Goal: Information Seeking & Learning: Learn about a topic

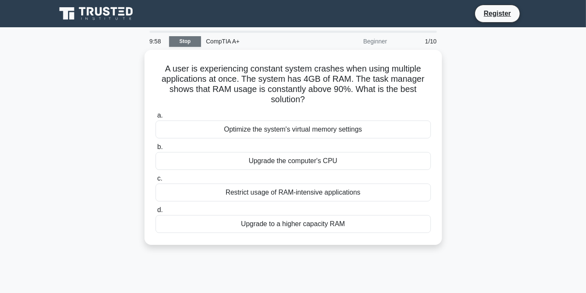
click at [193, 45] on link "Stop" at bounding box center [185, 41] width 32 height 11
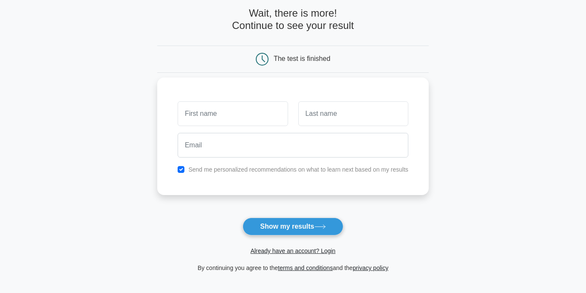
scroll to position [43, 0]
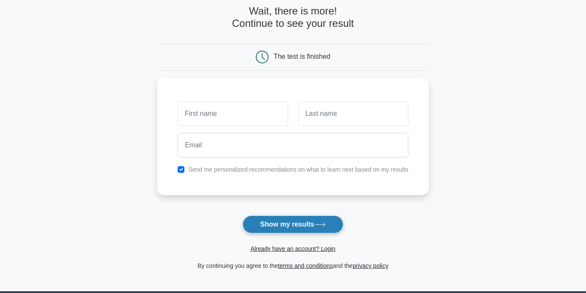
click at [296, 222] on button "Show my results" at bounding box center [293, 224] width 100 height 18
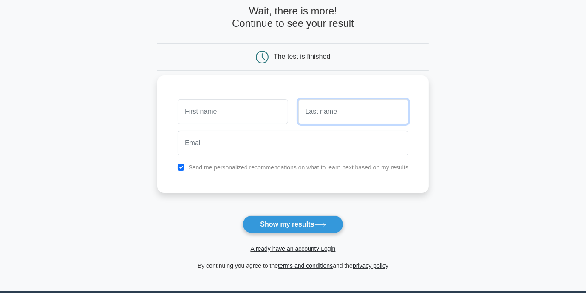
click at [334, 120] on input "text" at bounding box center [353, 111] width 110 height 25
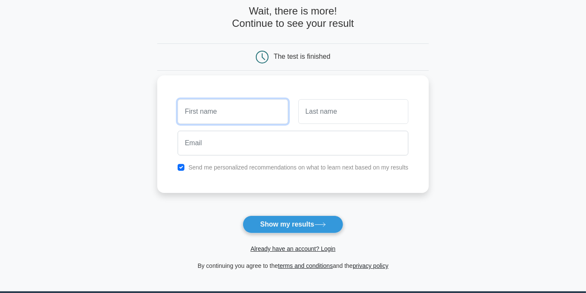
click at [252, 117] on input "text" at bounding box center [233, 111] width 110 height 25
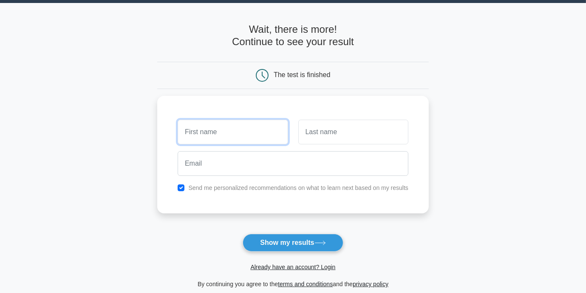
scroll to position [0, 0]
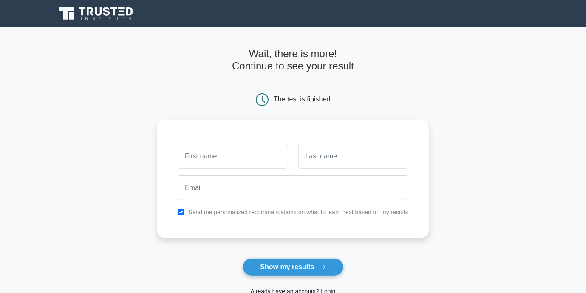
click at [124, 17] on icon at bounding box center [97, 14] width 82 height 16
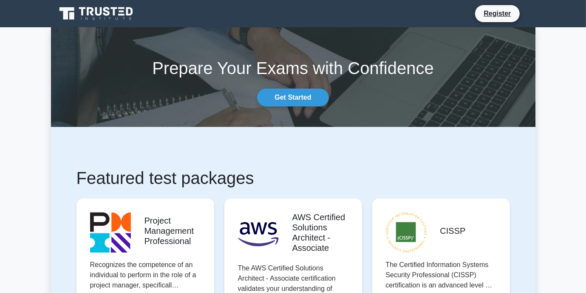
scroll to position [1183, 0]
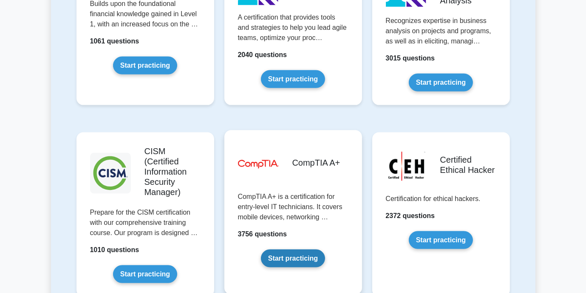
click at [289, 249] on link "Start practicing" at bounding box center [293, 258] width 64 height 18
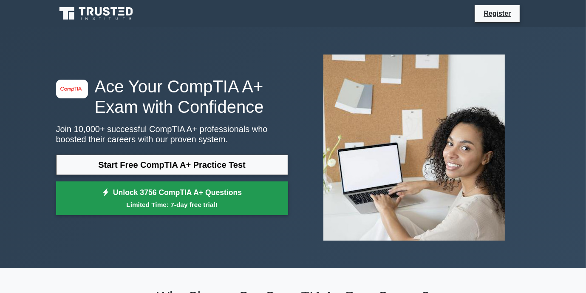
click at [206, 189] on link "Unlock 3756 CompTIA A+ Questions Limited Time: 7-day free trial!" at bounding box center [172, 198] width 232 height 34
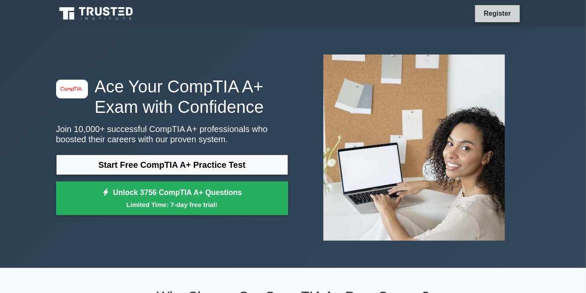
click at [492, 16] on link "Register" at bounding box center [497, 13] width 37 height 11
click at [200, 215] on div "Start Free CompTIA A+ Practice Test Unlock 3756 CompTIA A+ Questions Limited Ti…" at bounding box center [172, 186] width 232 height 65
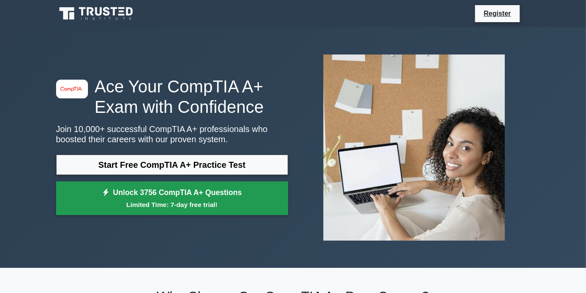
click at [216, 197] on link "Unlock 3756 CompTIA A+ Questions Limited Time: 7-day free trial!" at bounding box center [172, 198] width 232 height 34
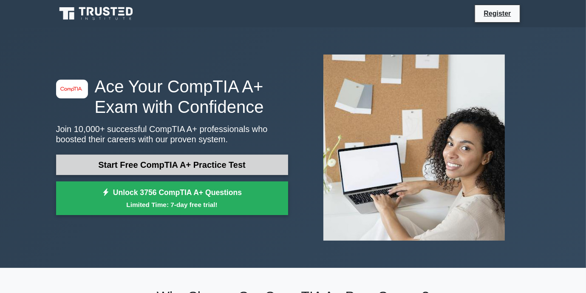
click at [199, 164] on link "Start Free CompTIA A+ Practice Test" at bounding box center [172, 164] width 232 height 20
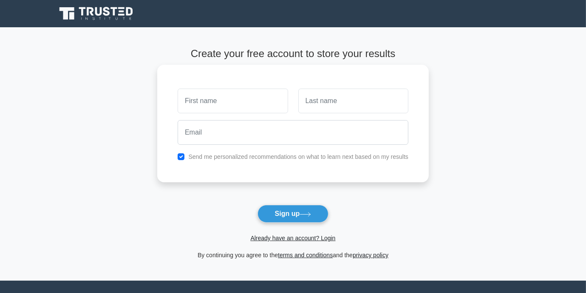
click at [238, 99] on input "text" at bounding box center [233, 100] width 110 height 25
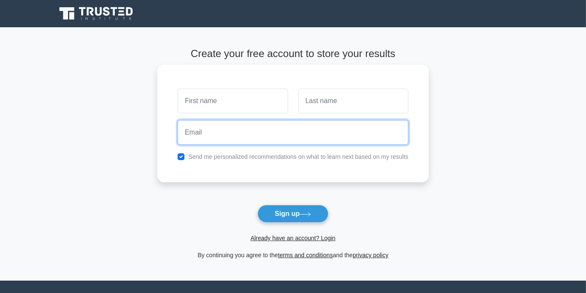
click at [323, 138] on input "email" at bounding box center [293, 132] width 231 height 25
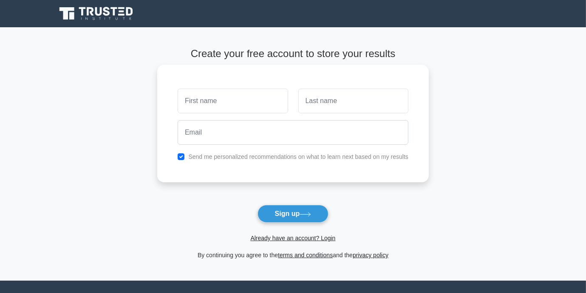
drag, startPoint x: 340, startPoint y: 73, endPoint x: 334, endPoint y: 73, distance: 5.5
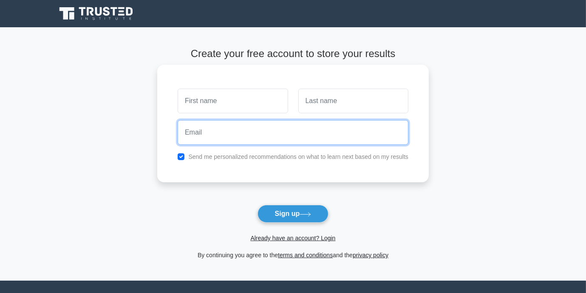
drag, startPoint x: 358, startPoint y: 120, endPoint x: 347, endPoint y: 118, distance: 12.2
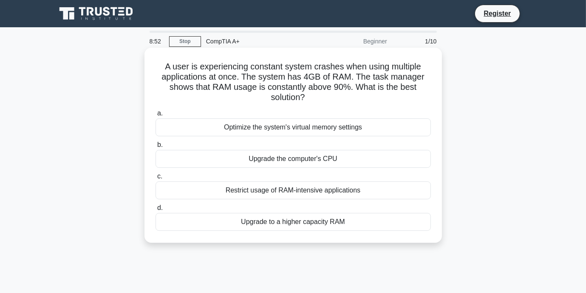
click at [298, 218] on div "Upgrade to a higher capacity RAM" at bounding box center [294, 222] width 276 height 18
click at [156, 210] on input "d. Upgrade to a higher capacity RAM" at bounding box center [156, 208] width 0 height 6
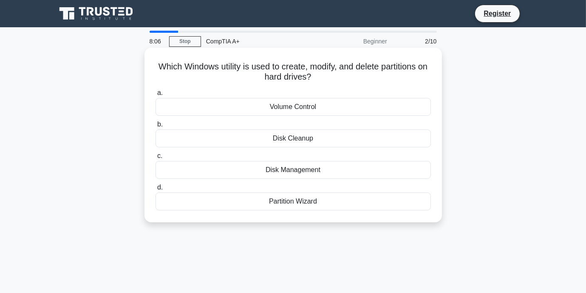
click at [344, 175] on div "Disk Management" at bounding box center [294, 170] width 276 height 18
click at [156, 159] on input "c. Disk Management" at bounding box center [156, 156] width 0 height 6
click at [306, 167] on div "PS/2 port" at bounding box center [294, 170] width 276 height 18
click at [156, 159] on input "c. PS/2 port" at bounding box center [156, 156] width 0 height 6
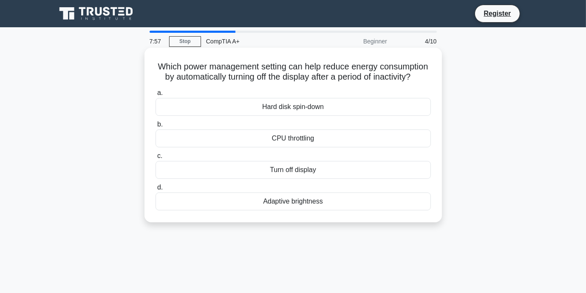
click at [310, 178] on div "Turn off display" at bounding box center [294, 170] width 276 height 18
click at [156, 159] on input "c. Turn off display" at bounding box center [156, 156] width 0 height 6
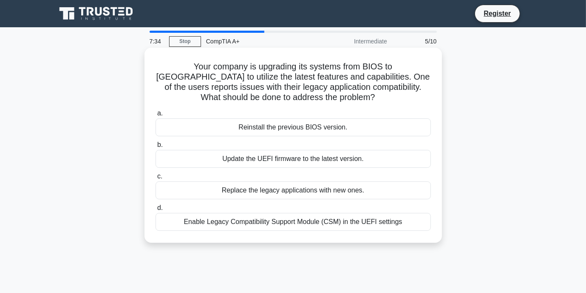
click at [286, 222] on div "Enable Legacy Compatibility Support Module (CSM) in the UEFI settings" at bounding box center [294, 222] width 276 height 18
click at [156, 210] on input "d. Enable Legacy Compatibility Support Module (CSM) in the UEFI settings" at bounding box center [156, 208] width 0 height 6
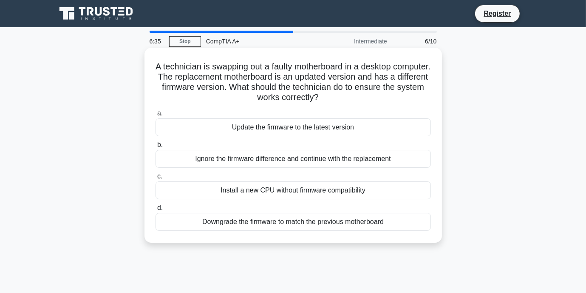
click at [328, 129] on div "Update the firmware to the latest version" at bounding box center [294, 127] width 276 height 18
click at [156, 116] on input "a. Update the firmware to the latest version" at bounding box center [156, 114] width 0 height 6
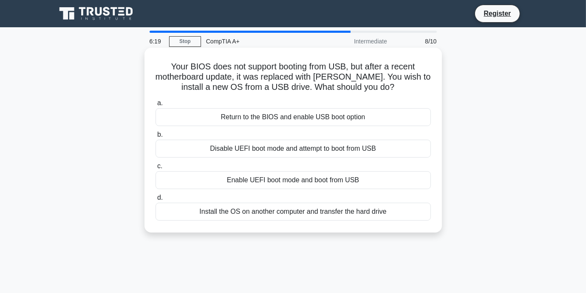
click at [325, 107] on label "a. Return to the BIOS and enable USB boot option" at bounding box center [294, 112] width 276 height 28
click at [156, 106] on input "a. Return to the BIOS and enable USB boot option" at bounding box center [156, 103] width 0 height 6
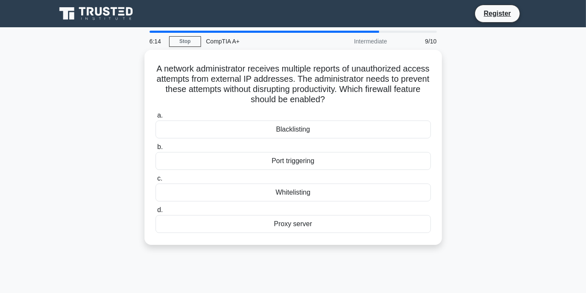
drag, startPoint x: 560, startPoint y: 146, endPoint x: 527, endPoint y: 165, distance: 38.1
click at [527, 165] on div "A network administrator receives multiple reports of unauthorized access attemp…" at bounding box center [293, 152] width 485 height 205
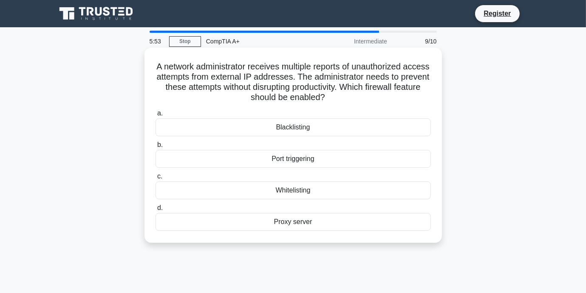
click at [330, 121] on div "Blacklisting" at bounding box center [294, 127] width 276 height 18
click at [156, 116] on input "a. Blacklisting" at bounding box center [156, 114] width 0 height 6
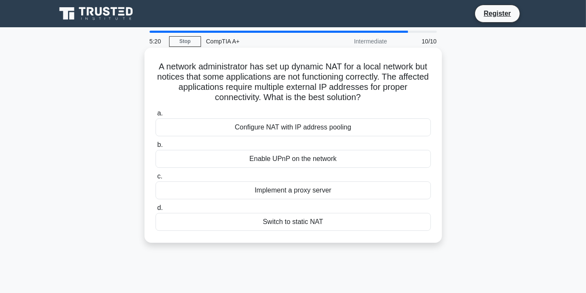
click at [335, 223] on div "Switch to static NAT" at bounding box center [294, 222] width 276 height 18
click at [156, 210] on input "d. Switch to static NAT" at bounding box center [156, 208] width 0 height 6
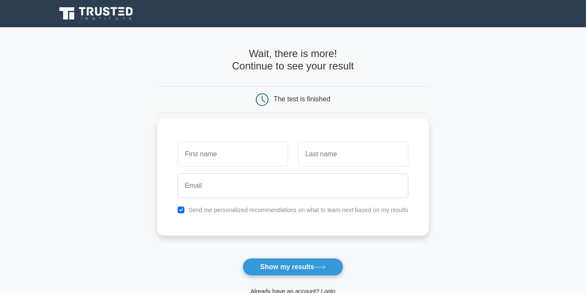
click at [270, 165] on input "text" at bounding box center [233, 154] width 110 height 25
click at [217, 155] on input "text" at bounding box center [233, 154] width 110 height 25
type input "[PERSON_NAME]"
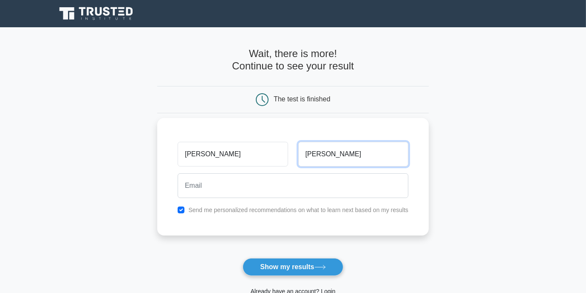
type input "[PERSON_NAME]"
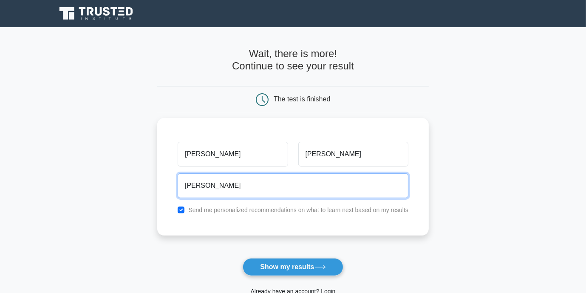
type input "[EMAIL_ADDRESS][DOMAIN_NAME]"
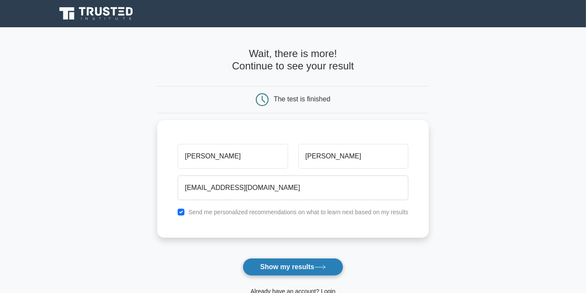
click at [279, 266] on button "Show my results" at bounding box center [293, 267] width 100 height 18
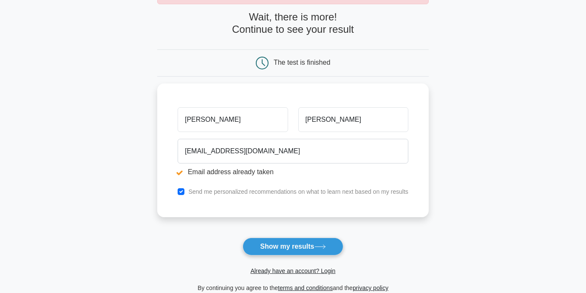
scroll to position [182, 0]
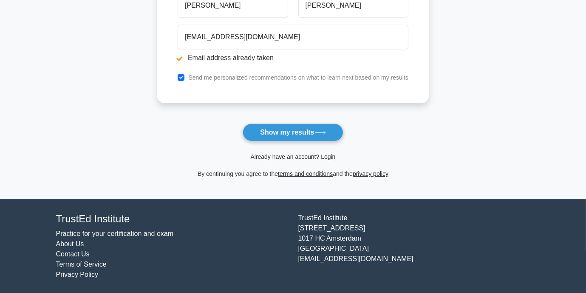
click at [294, 154] on link "Already have an account? Login" at bounding box center [292, 156] width 85 height 7
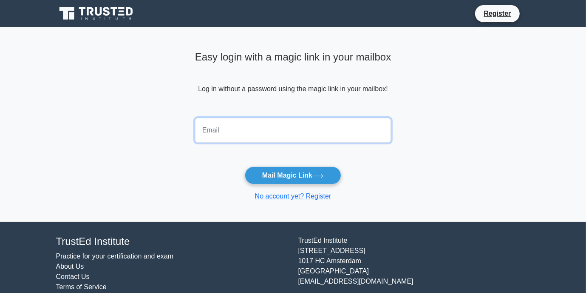
click at [257, 130] on input "email" at bounding box center [293, 130] width 196 height 25
click at [254, 132] on input "email" at bounding box center [293, 130] width 196 height 25
type input "jillianhan0@gmail.com"
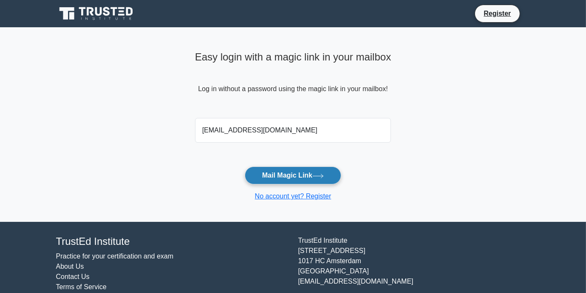
click at [299, 172] on button "Mail Magic Link" at bounding box center [293, 175] width 97 height 18
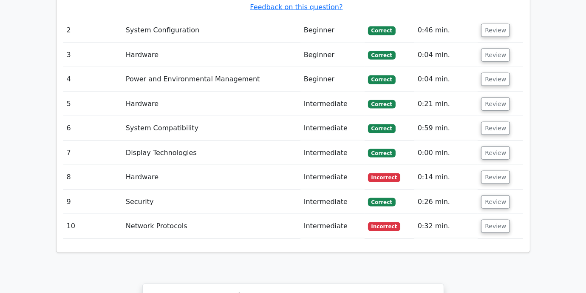
scroll to position [995, 0]
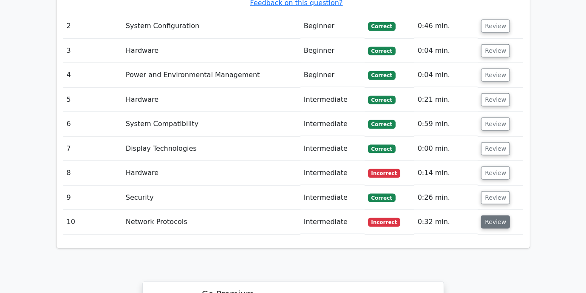
click at [488, 215] on button "Review" at bounding box center [495, 221] width 29 height 13
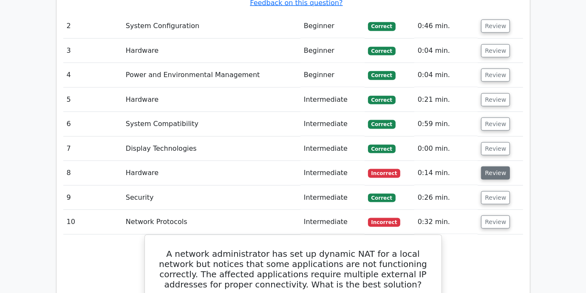
click at [495, 166] on button "Review" at bounding box center [495, 172] width 29 height 13
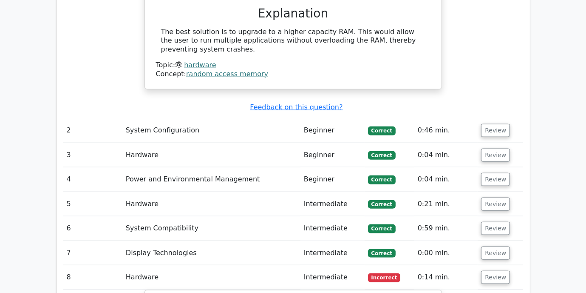
scroll to position [868, 0]
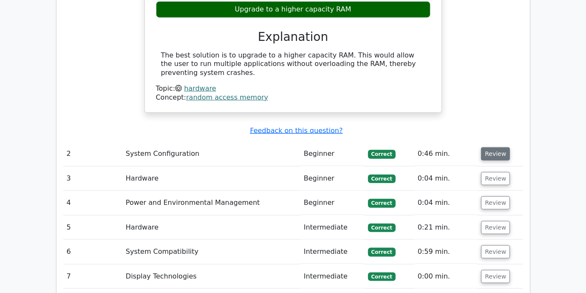
click at [503, 147] on button "Review" at bounding box center [495, 153] width 29 height 13
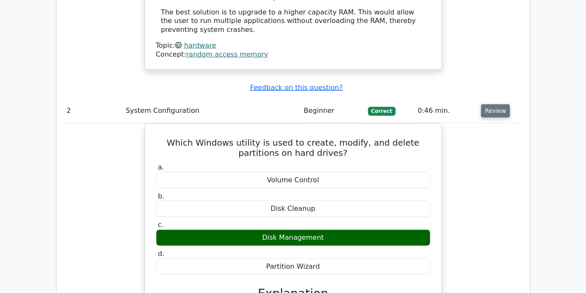
scroll to position [910, 0]
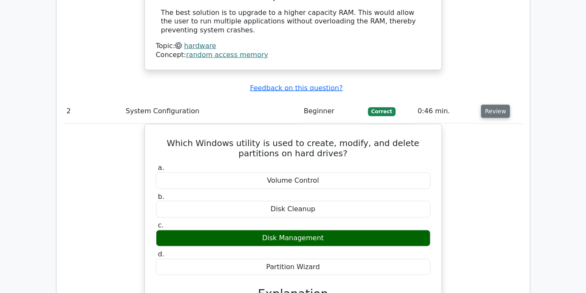
click at [493, 105] on button "Review" at bounding box center [495, 111] width 29 height 13
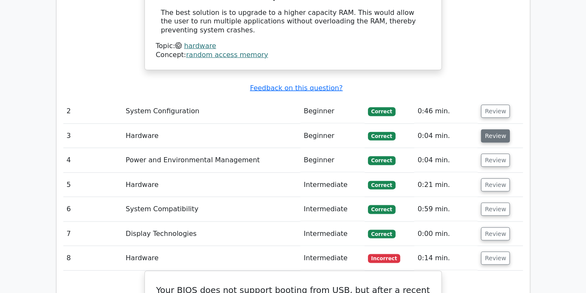
click at [486, 129] on button "Review" at bounding box center [495, 135] width 29 height 13
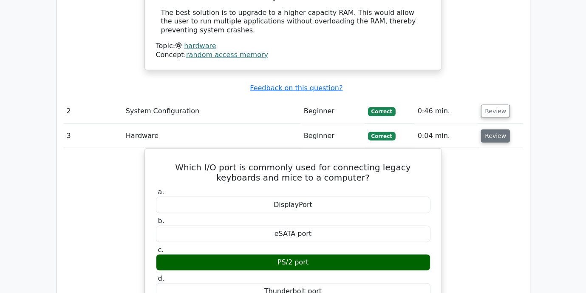
click at [491, 129] on button "Review" at bounding box center [495, 135] width 29 height 13
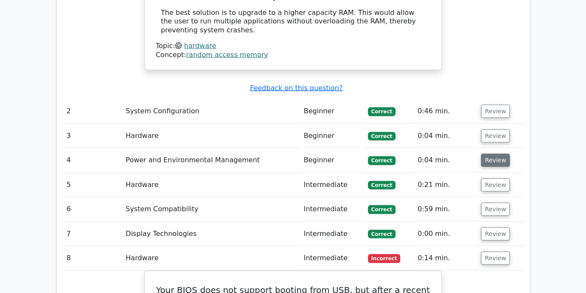
click at [494, 153] on button "Review" at bounding box center [495, 159] width 29 height 13
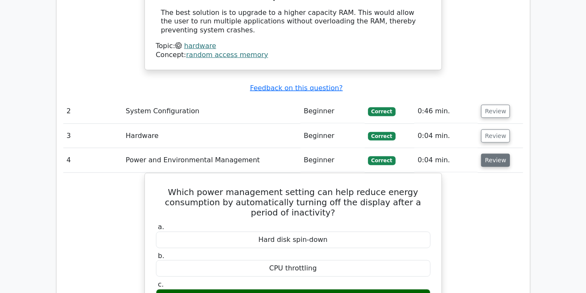
click at [494, 153] on button "Review" at bounding box center [495, 159] width 29 height 13
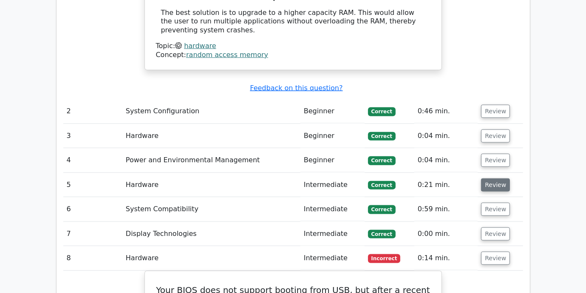
click at [486, 178] on button "Review" at bounding box center [495, 184] width 29 height 13
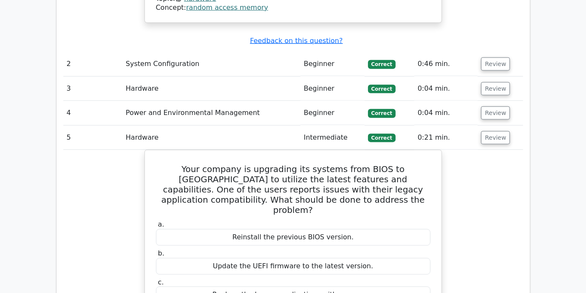
scroll to position [953, 0]
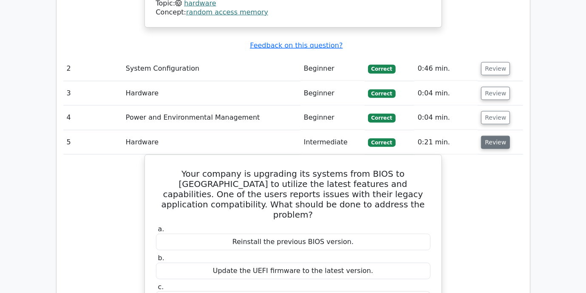
click at [502, 136] on button "Review" at bounding box center [495, 142] width 29 height 13
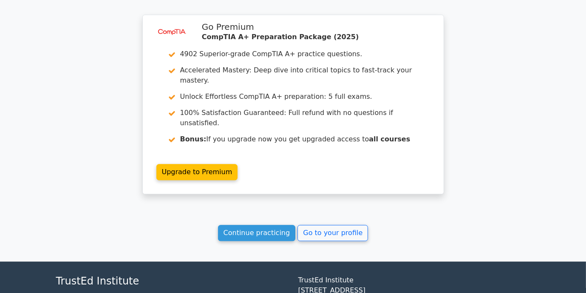
scroll to position [1993, 0]
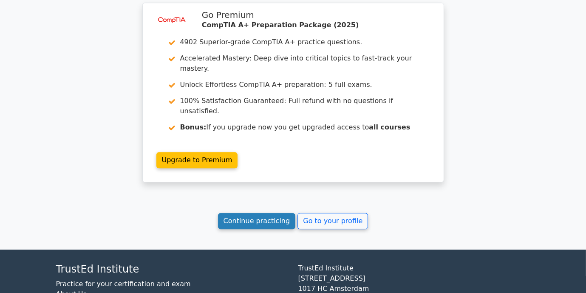
click at [274, 213] on link "Continue practicing" at bounding box center [257, 221] width 78 height 16
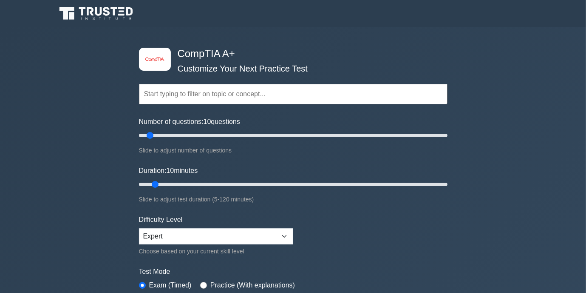
click at [102, 160] on div "image/svg+xml CompTIA A+ Customize Your Next Practice Test Topics Hardware Oper…" at bounding box center [293, 269] width 586 height 485
drag, startPoint x: 163, startPoint y: 185, endPoint x: 207, endPoint y: 183, distance: 44.7
type input "30"
click at [207, 183] on input "Duration: 30 minutes" at bounding box center [293, 184] width 309 height 10
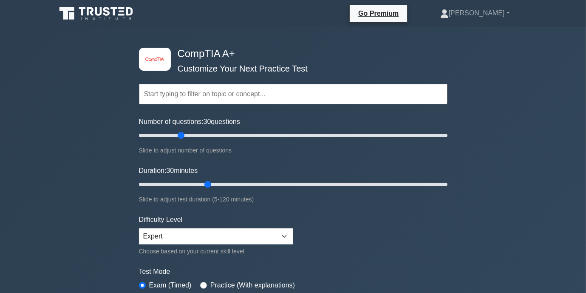
drag, startPoint x: 150, startPoint y: 136, endPoint x: 181, endPoint y: 149, distance: 33.6
type input "30"
click at [181, 140] on input "Number of questions: 30 questions" at bounding box center [293, 135] width 309 height 10
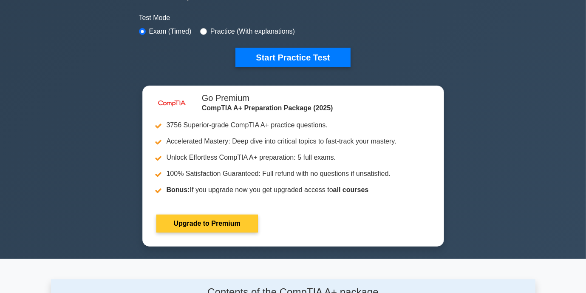
scroll to position [255, 0]
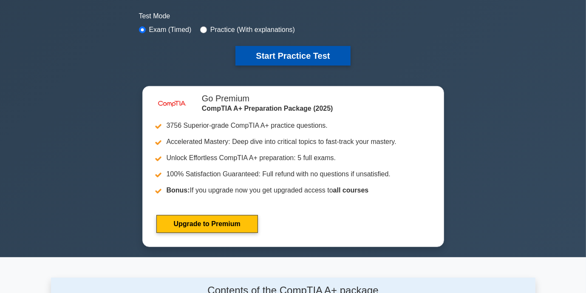
click at [317, 57] on button "Start Practice Test" at bounding box center [293, 56] width 115 height 20
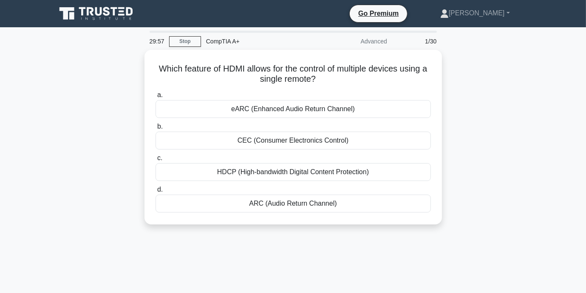
click at [91, 135] on div "Which feature of HDMI allows for the control of multiple devices using a single…" at bounding box center [293, 142] width 485 height 185
click at [564, 182] on main "28:56 Stop CompTIA A+ Advanced 1/30 Which feature of HDMI allows for the contro…" at bounding box center [293, 243] width 586 height 432
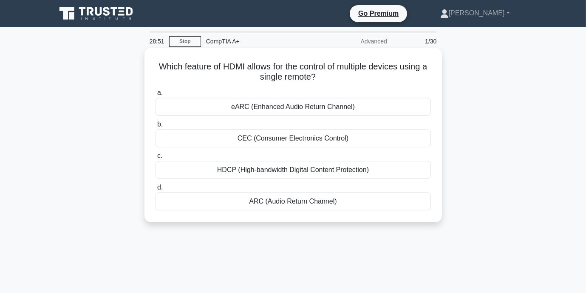
click at [287, 166] on div "HDCP (High-bandwidth Digital Content Protection)" at bounding box center [294, 170] width 276 height 18
click at [156, 159] on input "c. HDCP (High-bandwidth Digital Content Protection)" at bounding box center [156, 156] width 0 height 6
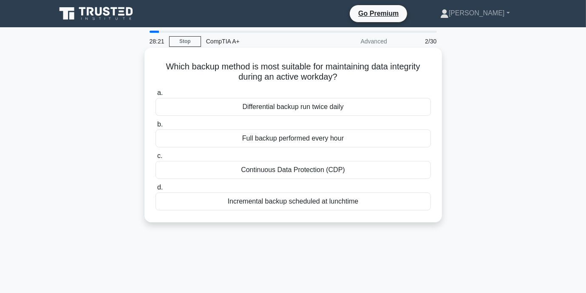
click at [307, 140] on div "Full backup performed every hour" at bounding box center [294, 138] width 276 height 18
click at [156, 127] on input "b. Full backup performed every hour" at bounding box center [156, 125] width 0 height 6
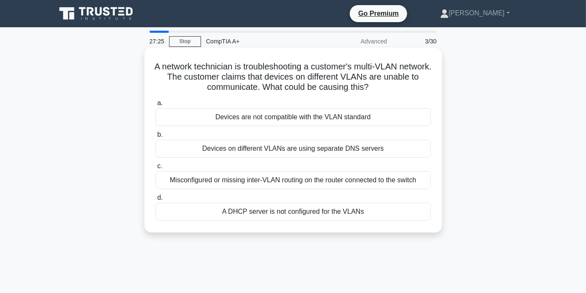
click at [257, 121] on div "Devices are not compatible with the VLAN standard" at bounding box center [294, 117] width 276 height 18
click at [156, 106] on input "a. Devices are not compatible with the VLAN standard" at bounding box center [156, 103] width 0 height 6
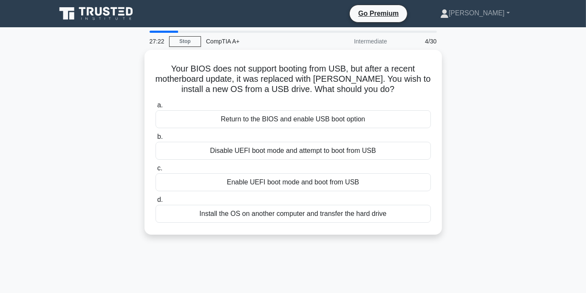
click at [500, 170] on div "Your BIOS does not support booting from USB, but after a recent motherboard upd…" at bounding box center [293, 147] width 485 height 195
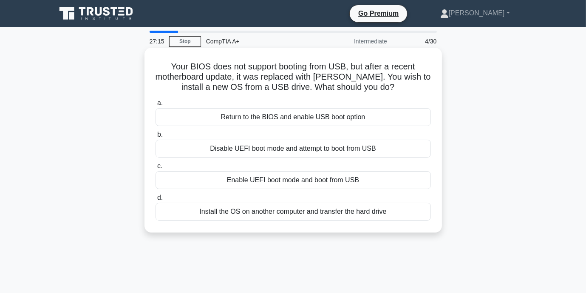
click at [264, 182] on div "Enable UEFI boot mode and boot from USB" at bounding box center [294, 180] width 276 height 18
click at [156, 169] on input "c. Enable UEFI boot mode and boot from USB" at bounding box center [156, 166] width 0 height 6
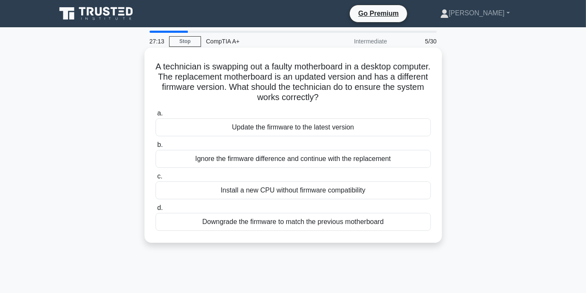
click at [202, 74] on h5 "A technician is swapping out a faulty motherboard in a desktop computer. The re…" at bounding box center [293, 82] width 277 height 42
drag, startPoint x: 202, startPoint y: 73, endPoint x: 212, endPoint y: 80, distance: 12.4
click at [273, 130] on div "Update the firmware to the latest version" at bounding box center [294, 127] width 276 height 18
click at [156, 116] on input "a. Update the firmware to the latest version" at bounding box center [156, 114] width 0 height 6
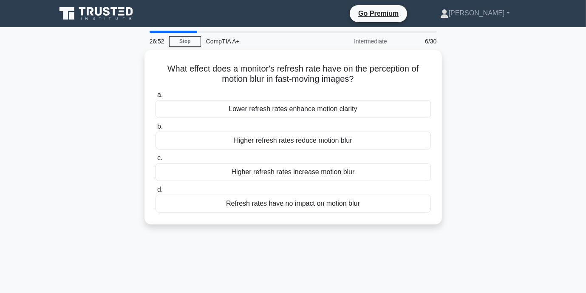
click at [481, 247] on div "26:52 Stop CompTIA A+ Intermediate 6/30 What effect does a monitor's refresh ra…" at bounding box center [293, 243] width 485 height 425
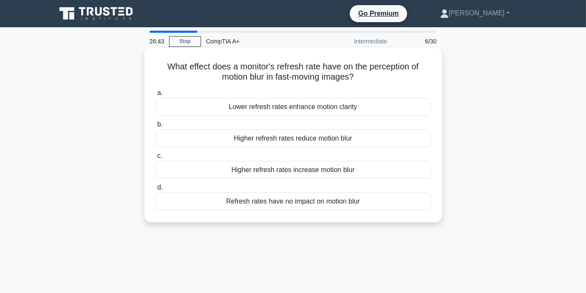
click at [273, 142] on div "Higher refresh rates reduce motion blur" at bounding box center [294, 138] width 276 height 18
click at [156, 127] on input "b. Higher refresh rates reduce motion blur" at bounding box center [156, 125] width 0 height 6
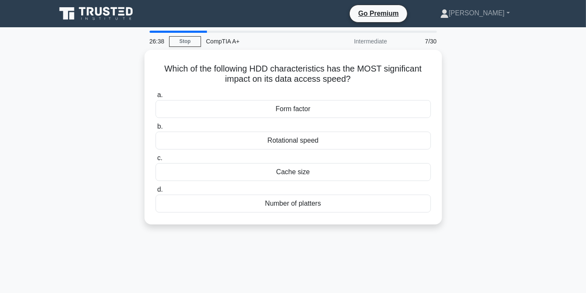
click at [528, 147] on div "Which of the following HDD characteristics has the MOST significant impact on i…" at bounding box center [293, 142] width 485 height 185
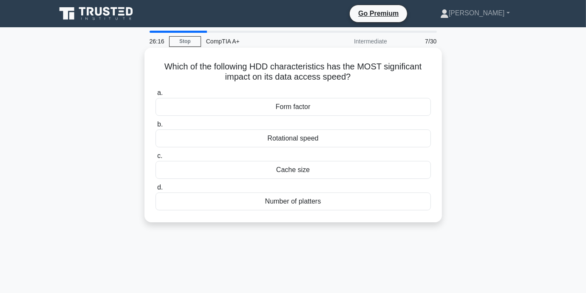
click at [292, 199] on div "Number of platters" at bounding box center [294, 201] width 276 height 18
click at [156, 190] on input "d. Number of platters" at bounding box center [156, 188] width 0 height 6
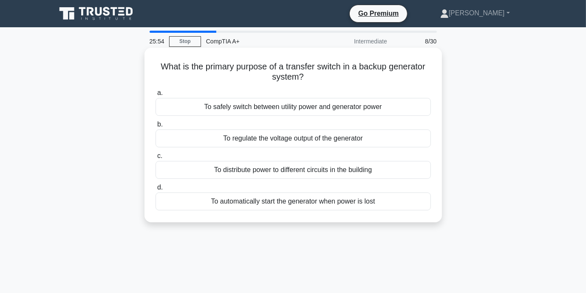
click at [247, 200] on div "To automatically start the generator when power is lost" at bounding box center [294, 201] width 276 height 18
click at [156, 190] on input "d. To automatically start the generator when power is lost" at bounding box center [156, 188] width 0 height 6
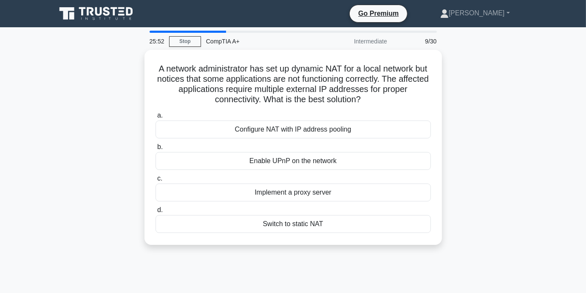
click at [552, 131] on main "25:52 Stop CompTIA A+ Intermediate 9/30 A network administrator has set up dyna…" at bounding box center [293, 243] width 586 height 432
click at [553, 131] on main "25:51 Stop CompTIA A+ Intermediate 9/30 A network administrator has set up dyna…" at bounding box center [293, 243] width 586 height 432
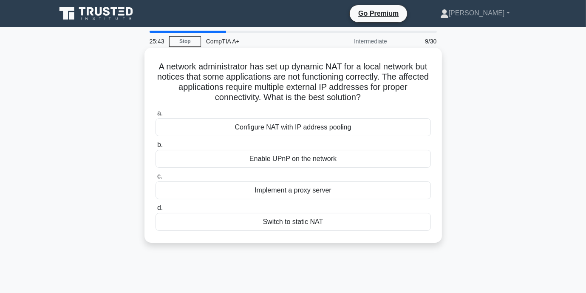
click at [301, 223] on div "Switch to static NAT" at bounding box center [294, 222] width 276 height 18
click at [156, 210] on input "d. Switch to static NAT" at bounding box center [156, 208] width 0 height 6
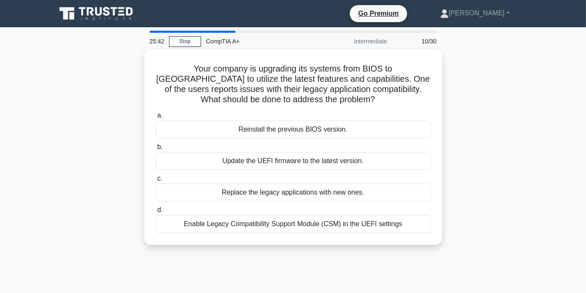
click at [509, 176] on div "Your company is upgrading its systems from BIOS to [GEOGRAPHIC_DATA] to utilize…" at bounding box center [293, 152] width 485 height 205
click at [510, 176] on div "Your company is upgrading its systems from BIOS to [GEOGRAPHIC_DATA] to utilize…" at bounding box center [293, 152] width 485 height 205
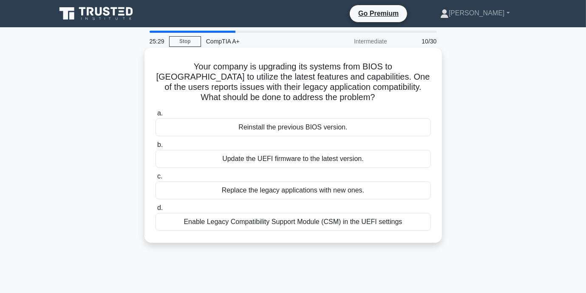
click at [273, 224] on div "Enable Legacy Compatibility Support Module (CSM) in the UEFI settings" at bounding box center [294, 222] width 276 height 18
click at [156, 210] on input "d. Enable Legacy Compatibility Support Module (CSM) in the UEFI settings" at bounding box center [156, 208] width 0 height 6
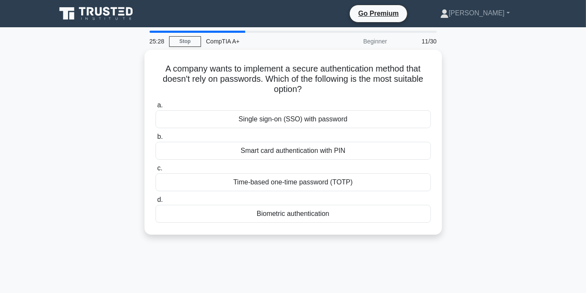
click at [450, 183] on div "A company wants to implement a secure authentication method that doesn't rely o…" at bounding box center [293, 147] width 485 height 195
click at [485, 126] on div "A company wants to implement a secure authentication method that doesn't rely o…" at bounding box center [293, 147] width 485 height 195
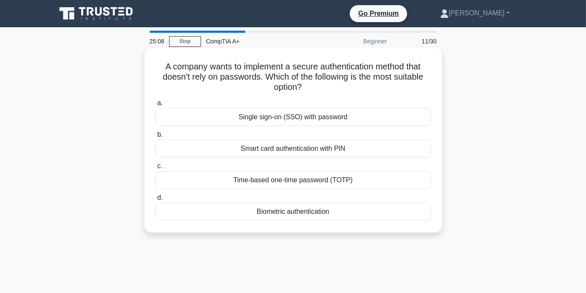
click at [281, 207] on div "Biometric authentication" at bounding box center [294, 211] width 276 height 18
click at [156, 200] on input "d. Biometric authentication" at bounding box center [156, 198] width 0 height 6
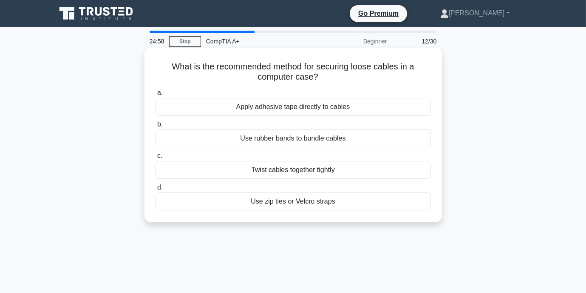
click at [282, 204] on div "Use zip ties or Velcro straps" at bounding box center [294, 201] width 276 height 18
click at [156, 190] on input "d. Use zip ties or Velcro straps" at bounding box center [156, 188] width 0 height 6
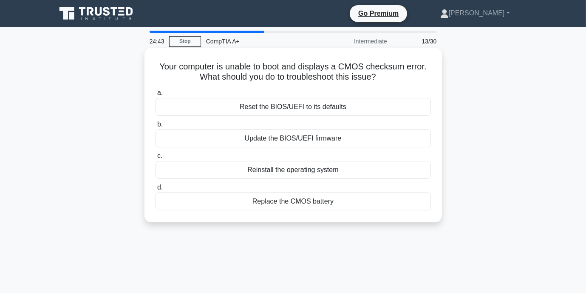
click at [310, 203] on div "Replace the CMOS battery" at bounding box center [294, 201] width 276 height 18
click at [156, 190] on input "d. Replace the CMOS battery" at bounding box center [156, 188] width 0 height 6
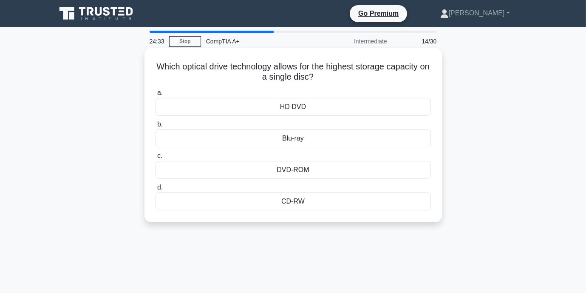
click at [296, 141] on div "Blu-ray" at bounding box center [294, 138] width 276 height 18
click at [156, 127] on input "b. Blu-ray" at bounding box center [156, 125] width 0 height 6
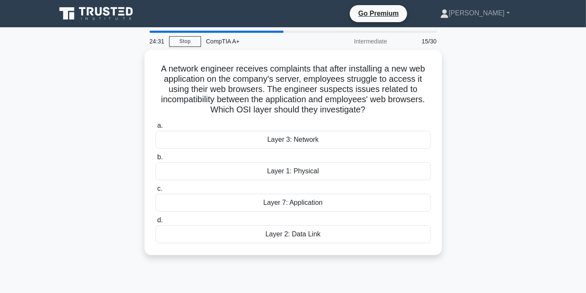
click at [513, 165] on div "A network engineer receives complaints that after installing a new web applicat…" at bounding box center [293, 157] width 485 height 215
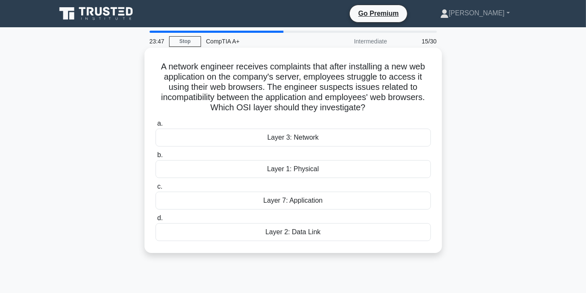
click at [341, 233] on div "Layer 2: Data Link" at bounding box center [294, 232] width 276 height 18
click at [156, 221] on input "d. Layer 2: Data Link" at bounding box center [156, 218] width 0 height 6
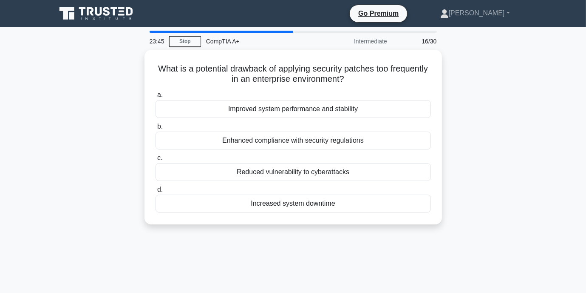
click at [532, 189] on div "What is a potential drawback of applying security patches too frequently in an …" at bounding box center [293, 142] width 485 height 185
click at [535, 166] on div "What is a potential drawback of applying security patches too frequently in an …" at bounding box center [293, 142] width 485 height 185
click at [540, 168] on main "23:31 Stop CompTIA A+ Intermediate 16/30 What is a potential drawback of applyi…" at bounding box center [293, 243] width 586 height 432
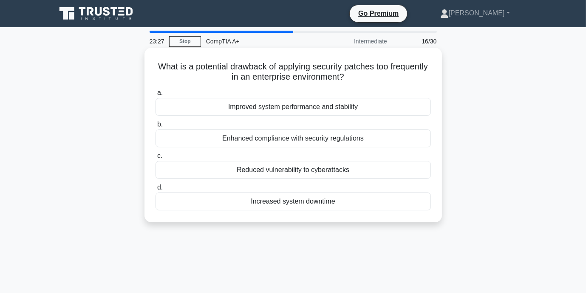
click at [304, 205] on div "Increased system downtime" at bounding box center [294, 201] width 276 height 18
click at [156, 190] on input "d. Increased system downtime" at bounding box center [156, 188] width 0 height 6
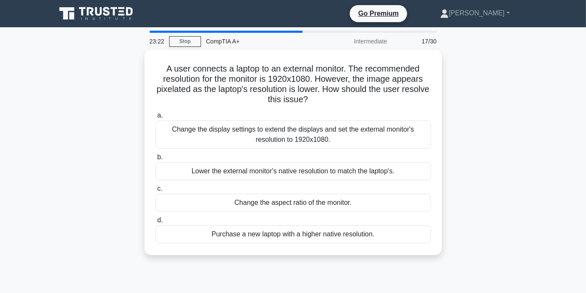
drag, startPoint x: 530, startPoint y: 155, endPoint x: 531, endPoint y: 159, distance: 4.3
drag, startPoint x: 531, startPoint y: 159, endPoint x: 526, endPoint y: 185, distance: 26.4
click at [526, 183] on div "A user connects a laptop to an external monitor. The recommended resolution for…" at bounding box center [293, 157] width 485 height 215
click at [534, 214] on div "A user connects a laptop to an external monitor. The recommended resolution for…" at bounding box center [293, 157] width 485 height 215
click at [501, 169] on div "A user connects a laptop to an external monitor. The recommended resolution for…" at bounding box center [293, 157] width 485 height 215
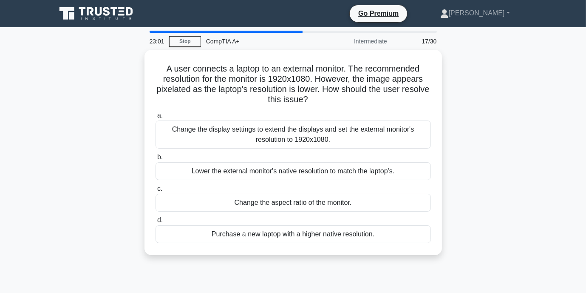
click at [467, 126] on div "A user connects a laptop to an external monitor. The recommended resolution for…" at bounding box center [293, 157] width 485 height 215
click at [529, 144] on div "A user connects a laptop to an external monitor. The recommended resolution for…" at bounding box center [293, 157] width 485 height 215
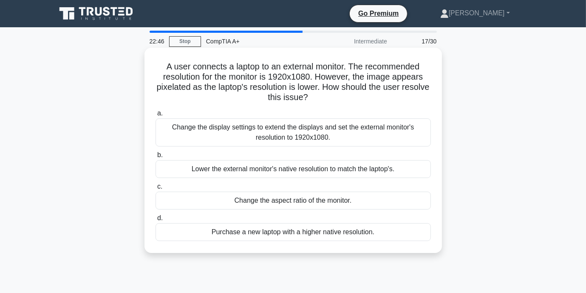
click at [360, 172] on div "Lower the external monitor's native resolution to match the laptop's." at bounding box center [294, 169] width 276 height 18
click at [156, 158] on input "b. Lower the external monitor's native resolution to match the laptop's." at bounding box center [156, 155] width 0 height 6
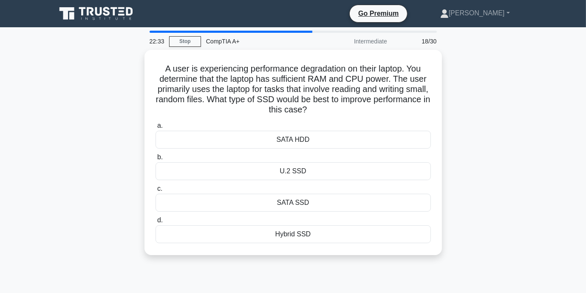
click at [477, 138] on div "A user is experiencing performance degradation on their laptop. You determine t…" at bounding box center [293, 157] width 485 height 215
click at [478, 139] on div "A user is experiencing performance degradation on their laptop. You determine t…" at bounding box center [293, 157] width 485 height 215
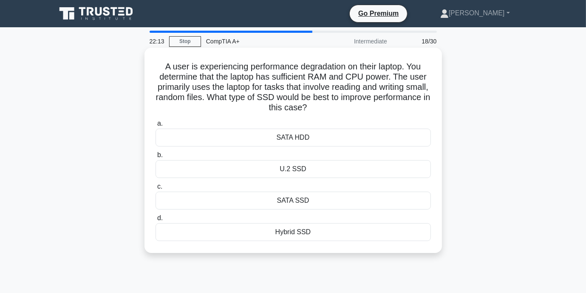
click at [333, 195] on div "SATA SSD" at bounding box center [294, 200] width 276 height 18
click at [156, 189] on input "c. SATA SSD" at bounding box center [156, 187] width 0 height 6
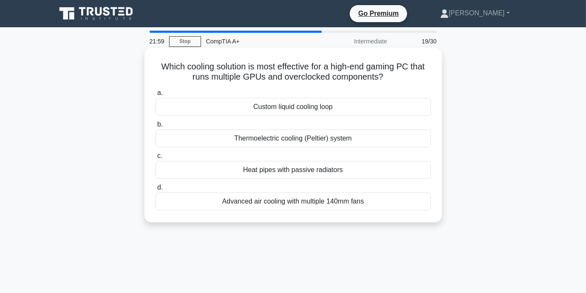
click at [284, 108] on div "Custom liquid cooling loop" at bounding box center [294, 107] width 276 height 18
click at [156, 96] on input "a. Custom liquid cooling loop" at bounding box center [156, 93] width 0 height 6
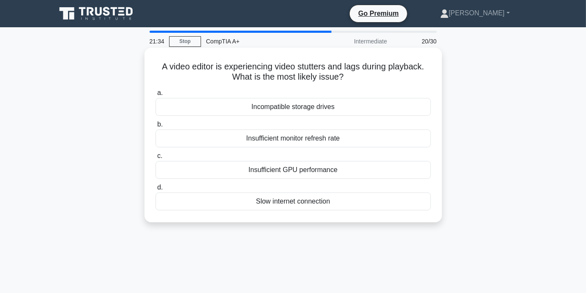
click at [276, 169] on div "Insufficient GPU performance" at bounding box center [294, 170] width 276 height 18
click at [156, 159] on input "c. Insufficient GPU performance" at bounding box center [156, 156] width 0 height 6
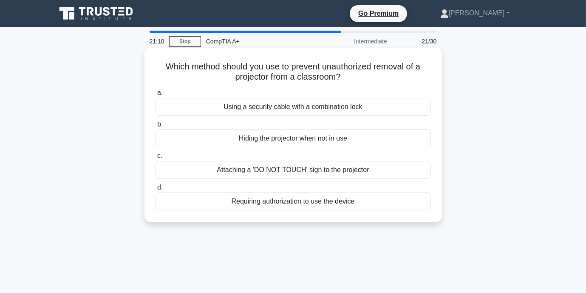
click at [318, 105] on div "Using a security cable with a combination lock" at bounding box center [294, 107] width 276 height 18
click at [156, 96] on input "a. Using a security cable with a combination lock" at bounding box center [156, 93] width 0 height 6
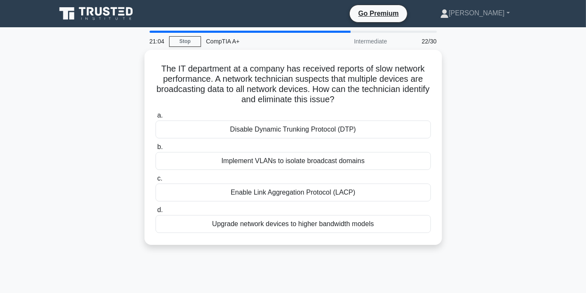
click at [501, 92] on div "The IT department at a company has received reports of slow network performance…" at bounding box center [293, 152] width 485 height 205
click at [502, 93] on div "The IT department at a company has received reports of slow network performance…" at bounding box center [293, 152] width 485 height 205
click at [500, 93] on div "The IT department at a company has received reports of slow network performance…" at bounding box center [293, 152] width 485 height 205
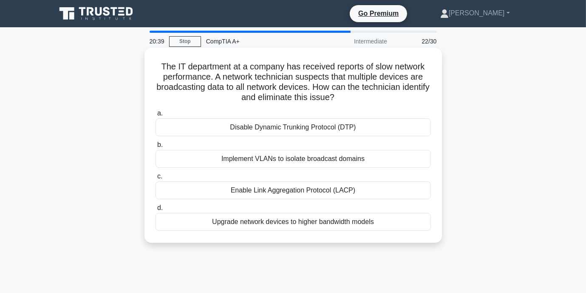
click at [267, 223] on div "Upgrade network devices to higher bandwidth models" at bounding box center [294, 222] width 276 height 18
click at [156, 210] on input "d. Upgrade network devices to higher bandwidth models" at bounding box center [156, 208] width 0 height 6
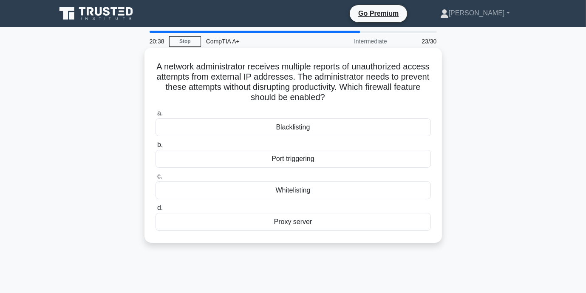
drag, startPoint x: 453, startPoint y: 196, endPoint x: 330, endPoint y: 117, distance: 146.4
click at [311, 129] on div "Blacklisting" at bounding box center [294, 127] width 276 height 18
click at [156, 116] on input "a. Blacklisting" at bounding box center [156, 114] width 0 height 6
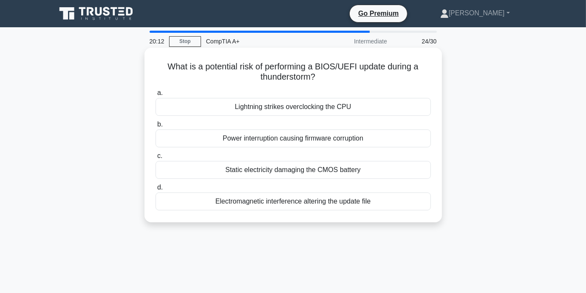
click at [261, 142] on div "Power interruption causing firmware corruption" at bounding box center [294, 138] width 276 height 18
click at [156, 127] on input "b. Power interruption causing firmware corruption" at bounding box center [156, 125] width 0 height 6
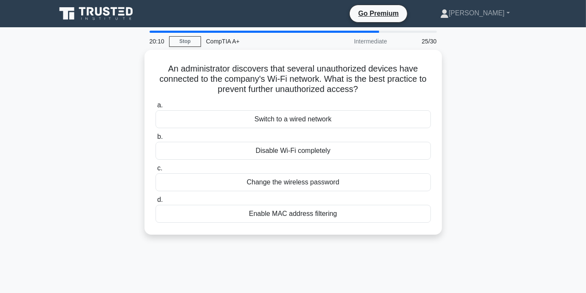
click at [545, 84] on main "20:10 Stop CompTIA A+ Intermediate 25/30 An administrator discovers that severa…" at bounding box center [293, 243] width 586 height 432
click at [545, 83] on main "20:09 Stop CompTIA A+ Intermediate 25/30 An administrator discovers that severa…" at bounding box center [293, 243] width 586 height 432
drag, startPoint x: 473, startPoint y: 179, endPoint x: 481, endPoint y: 188, distance: 12.3
click at [481, 188] on div "An administrator discovers that several unauthorized devices have connected to …" at bounding box center [293, 147] width 485 height 195
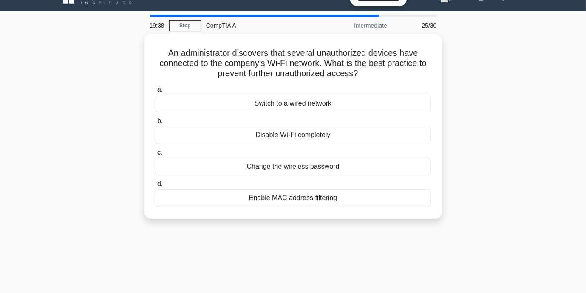
scroll to position [43, 0]
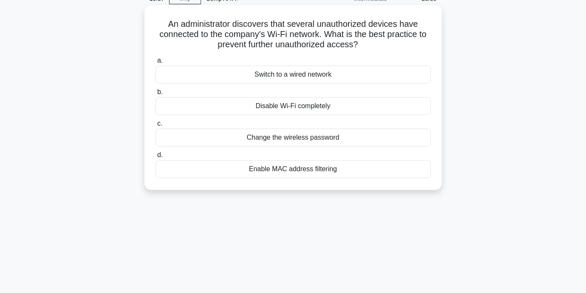
click at [304, 140] on div "Change the wireless password" at bounding box center [294, 137] width 276 height 18
click at [156, 126] on input "c. Change the wireless password" at bounding box center [156, 124] width 0 height 6
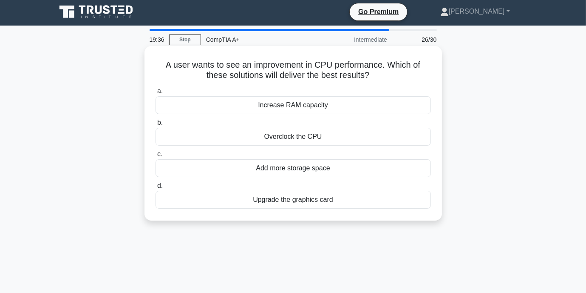
scroll to position [0, 0]
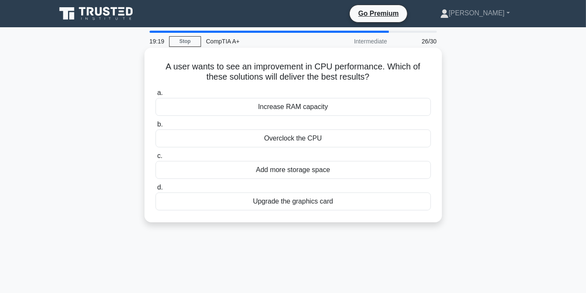
click at [280, 173] on div "Add more storage space" at bounding box center [294, 170] width 276 height 18
click at [156, 159] on input "c. Add more storage space" at bounding box center [156, 156] width 0 height 6
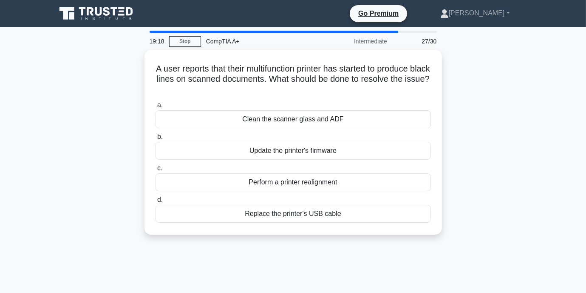
click at [485, 127] on div "A user reports that their multifunction printer has started to produce black li…" at bounding box center [293, 147] width 485 height 195
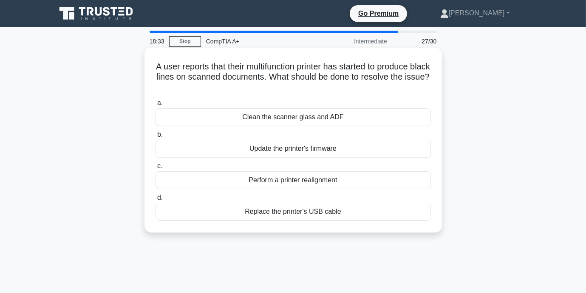
click at [308, 117] on div "Clean the scanner glass and ADF" at bounding box center [294, 117] width 276 height 18
click at [156, 106] on input "a. Clean the scanner glass and ADF" at bounding box center [156, 103] width 0 height 6
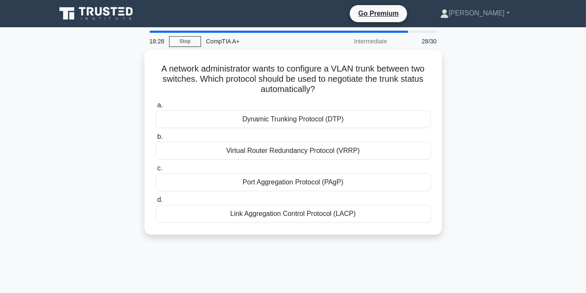
click at [549, 119] on main "18:28 Stop CompTIA A+ Intermediate 28/30 A network administrator wants to confi…" at bounding box center [293, 243] width 586 height 432
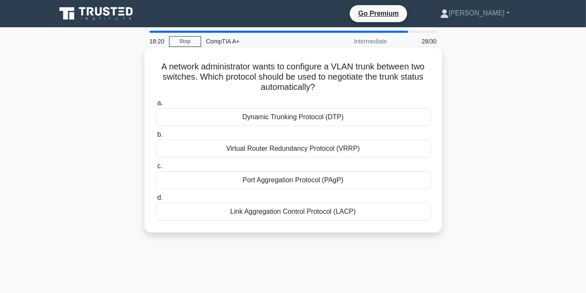
click at [307, 112] on div "Dynamic Trunking Protocol (DTP)" at bounding box center [294, 117] width 276 height 18
click at [156, 106] on input "a. Dynamic Trunking Protocol (DTP)" at bounding box center [156, 103] width 0 height 6
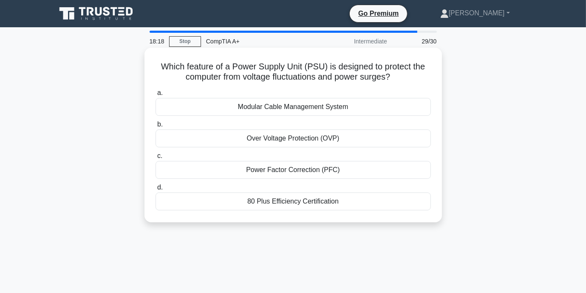
drag, startPoint x: 493, startPoint y: 136, endPoint x: 298, endPoint y: 71, distance: 205.6
click at [298, 71] on h5 "Which feature of a Power Supply Unit (PSU) is designed to protect the computer …" at bounding box center [293, 71] width 277 height 21
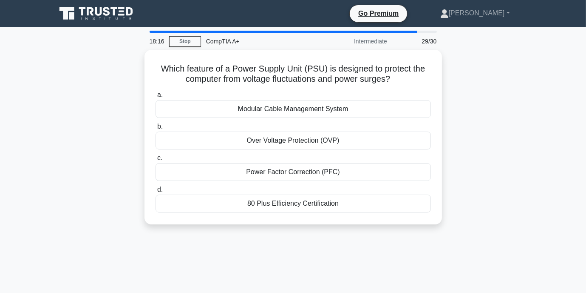
click at [513, 126] on div "Which feature of a Power Supply Unit (PSU) is designed to protect the computer …" at bounding box center [293, 142] width 485 height 185
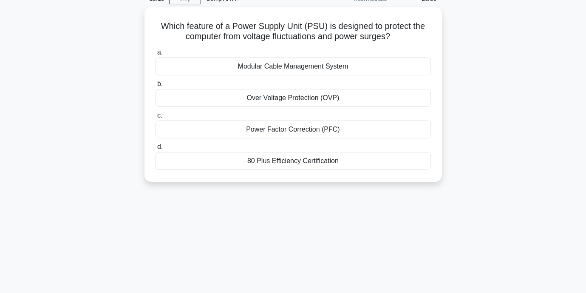
click at [514, 126] on div "Which feature of a Power Supply Unit (PSU) is designed to protect the computer …" at bounding box center [293, 99] width 485 height 185
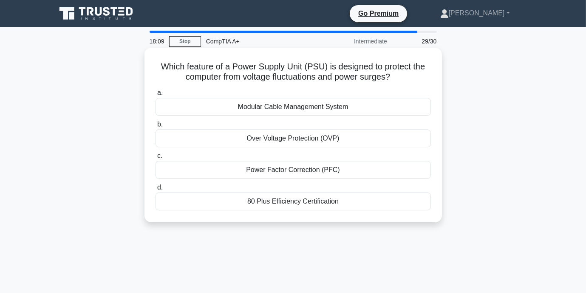
click at [302, 141] on div "Over Voltage Protection (OVP)" at bounding box center [294, 138] width 276 height 18
click at [156, 127] on input "b. Over Voltage Protection (OVP)" at bounding box center [156, 125] width 0 height 6
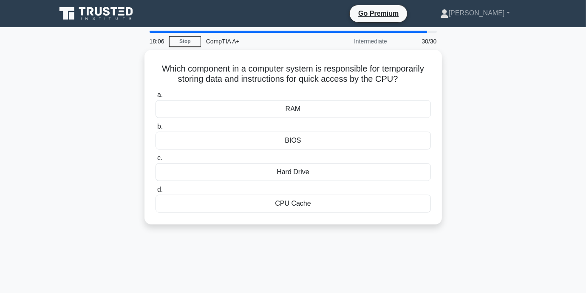
click at [489, 107] on div "Which component in a computer system is responsible for temporarily storing dat…" at bounding box center [293, 142] width 485 height 185
drag, startPoint x: 490, startPoint y: 107, endPoint x: 512, endPoint y: 99, distance: 23.0
click at [512, 99] on div "Which component in a computer system is responsible for temporarily storing dat…" at bounding box center [293, 142] width 485 height 185
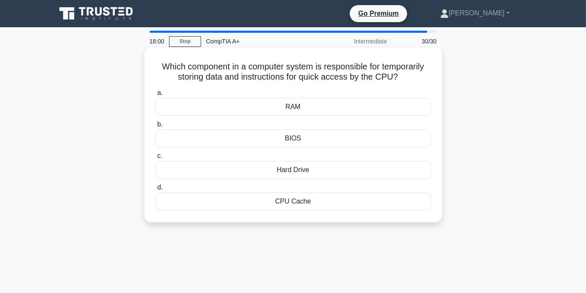
click at [286, 137] on div "BIOS" at bounding box center [294, 138] width 276 height 18
click at [156, 127] on input "b. BIOS" at bounding box center [156, 125] width 0 height 6
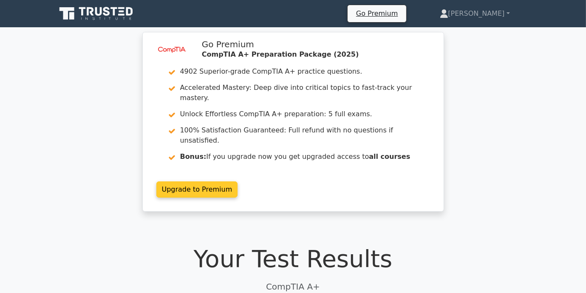
scroll to position [213, 0]
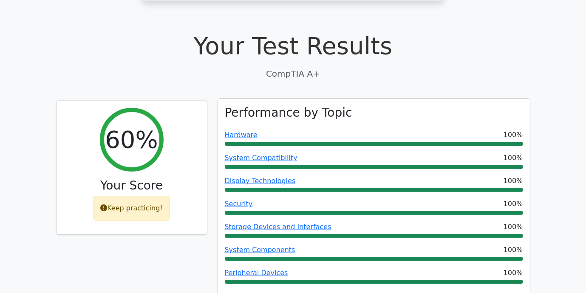
click at [416, 102] on div "Performance by Topic Hardware 100% System Compatibility 100% Display Technologi…" at bounding box center [374, 290] width 312 height 383
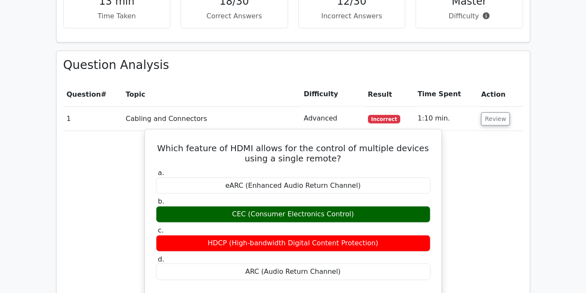
scroll to position [765, 0]
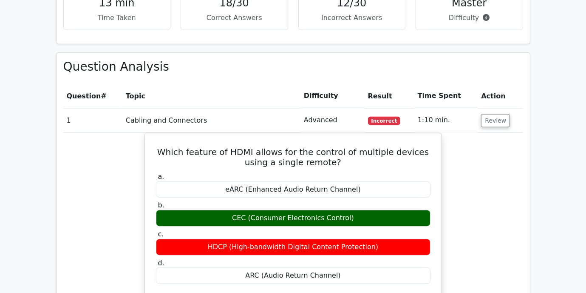
click at [476, 108] on td "1:10 min." at bounding box center [447, 120] width 64 height 24
click at [483, 114] on button "Review" at bounding box center [495, 120] width 29 height 13
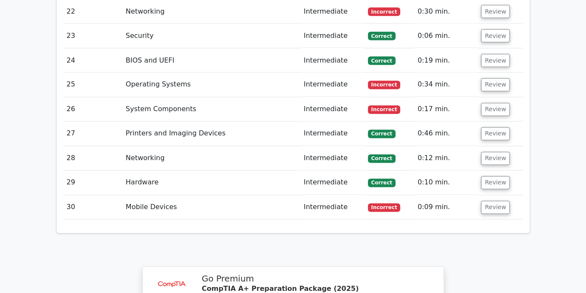
scroll to position [1361, 0]
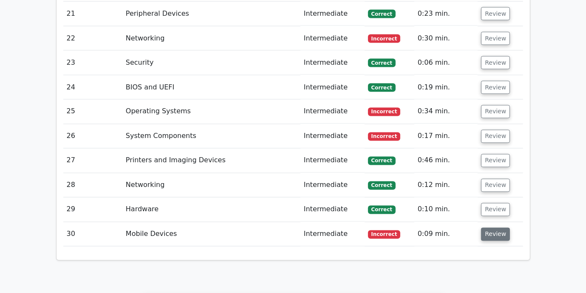
click at [498, 227] on button "Review" at bounding box center [495, 233] width 29 height 13
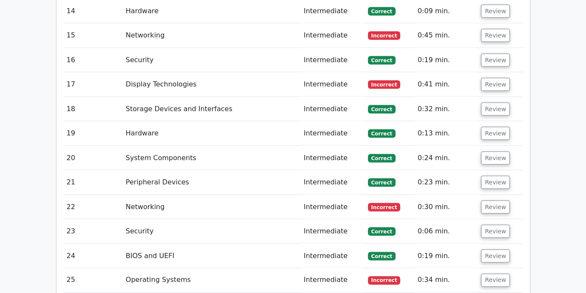
scroll to position [1191, 0]
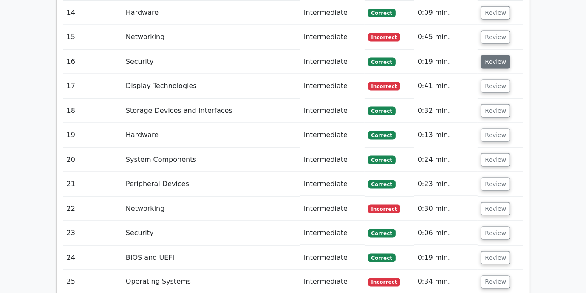
click at [493, 55] on button "Review" at bounding box center [495, 61] width 29 height 13
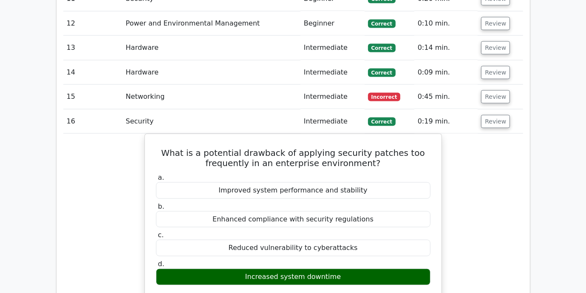
scroll to position [1105, 0]
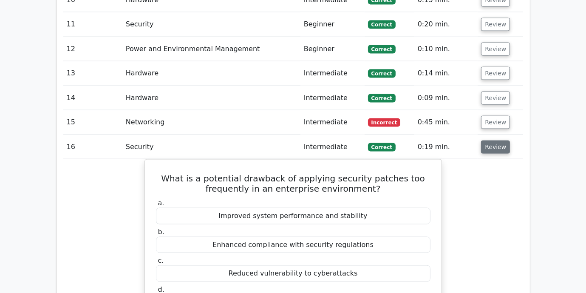
click at [500, 140] on button "Review" at bounding box center [495, 146] width 29 height 13
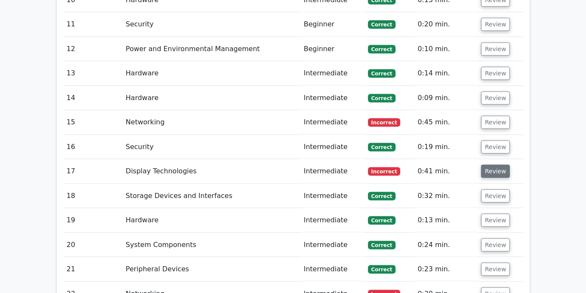
click at [485, 165] on button "Review" at bounding box center [495, 171] width 29 height 13
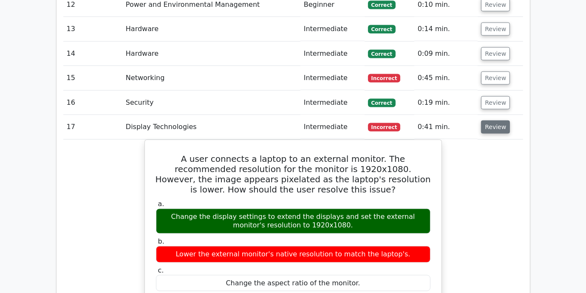
scroll to position [1148, 0]
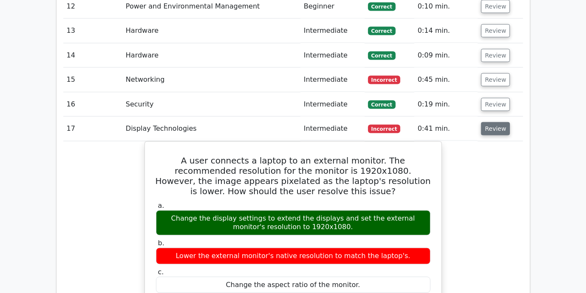
click at [492, 122] on button "Review" at bounding box center [495, 128] width 29 height 13
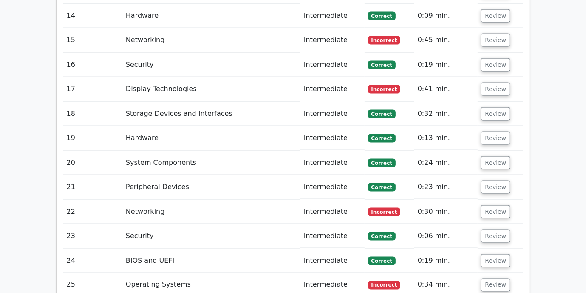
scroll to position [1191, 0]
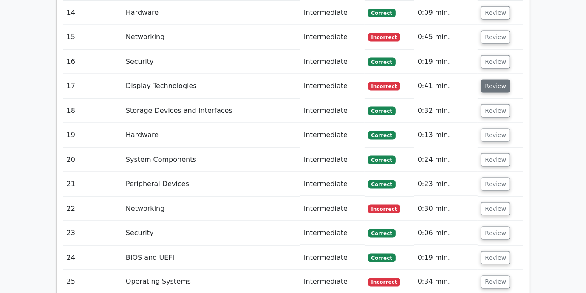
click at [500, 80] on button "Review" at bounding box center [495, 86] width 29 height 13
